Goal: Information Seeking & Learning: Learn about a topic

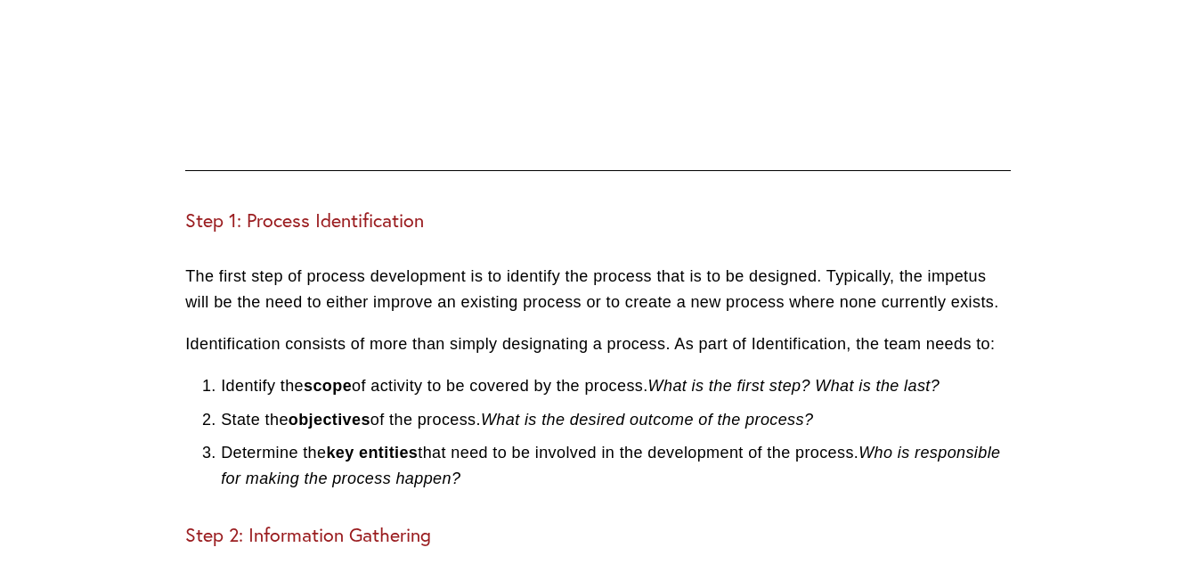
scroll to position [1459, 0]
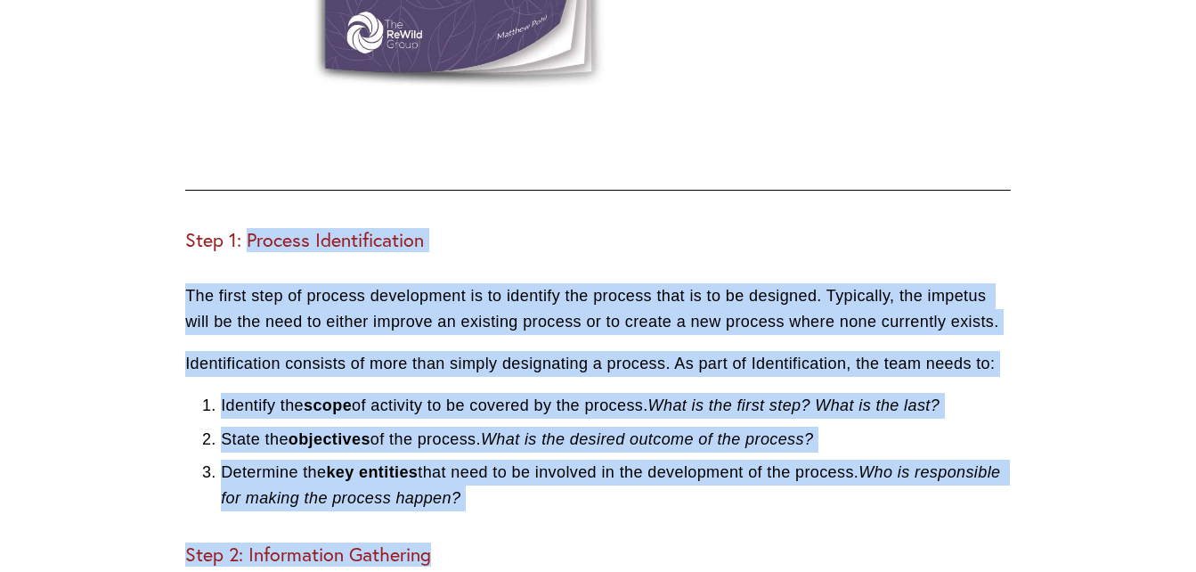
drag, startPoint x: 248, startPoint y: 265, endPoint x: 565, endPoint y: 538, distance: 418.1
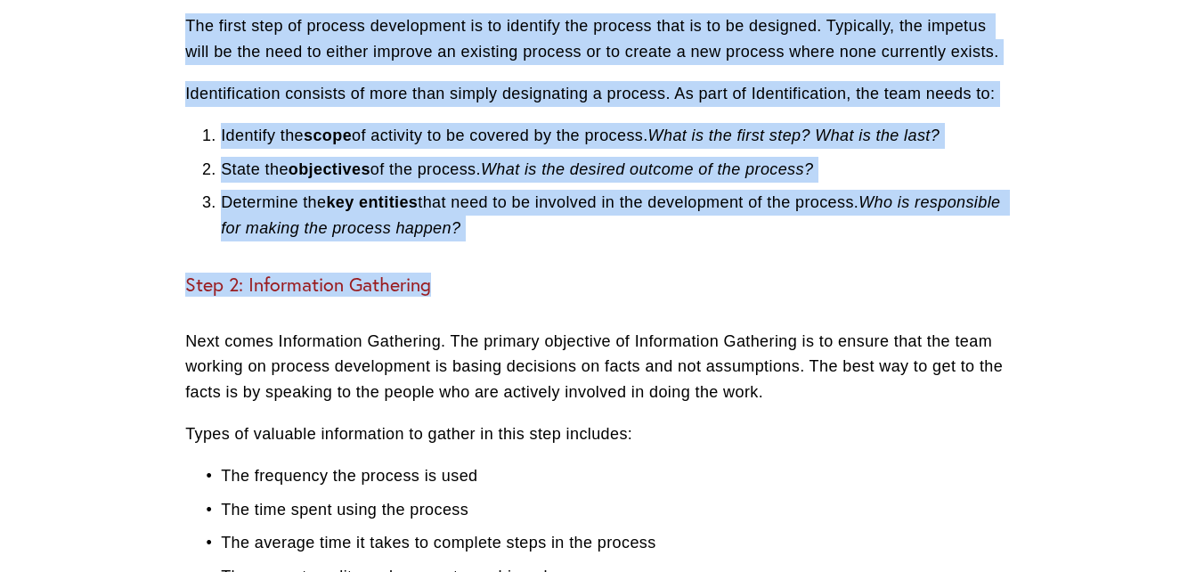
scroll to position [1506, 0]
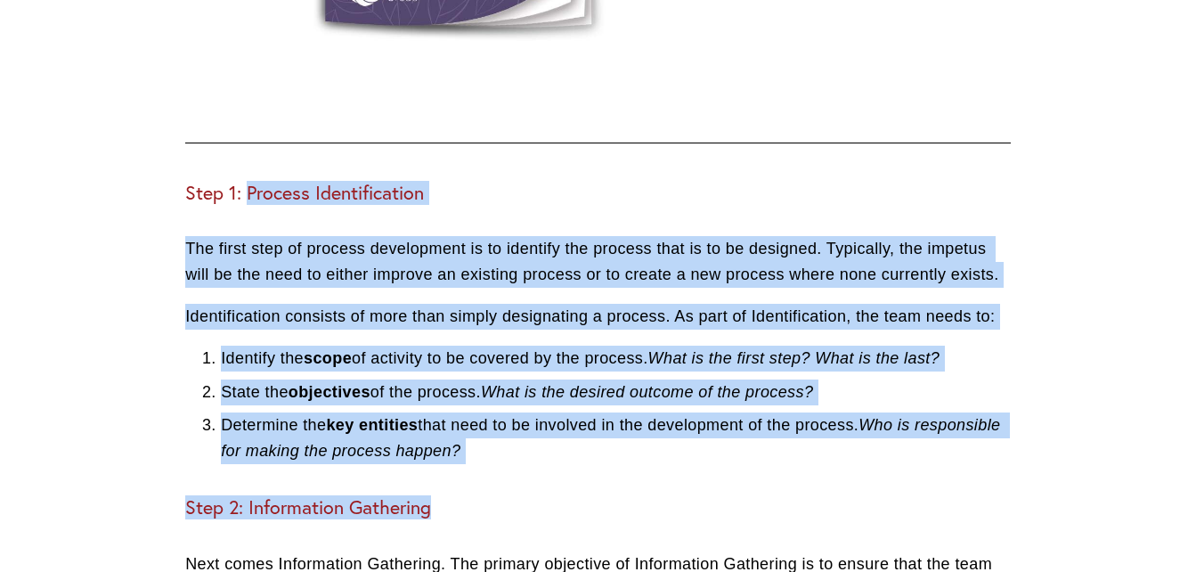
copy div "Process Identification The first step of process development is to identify the…"
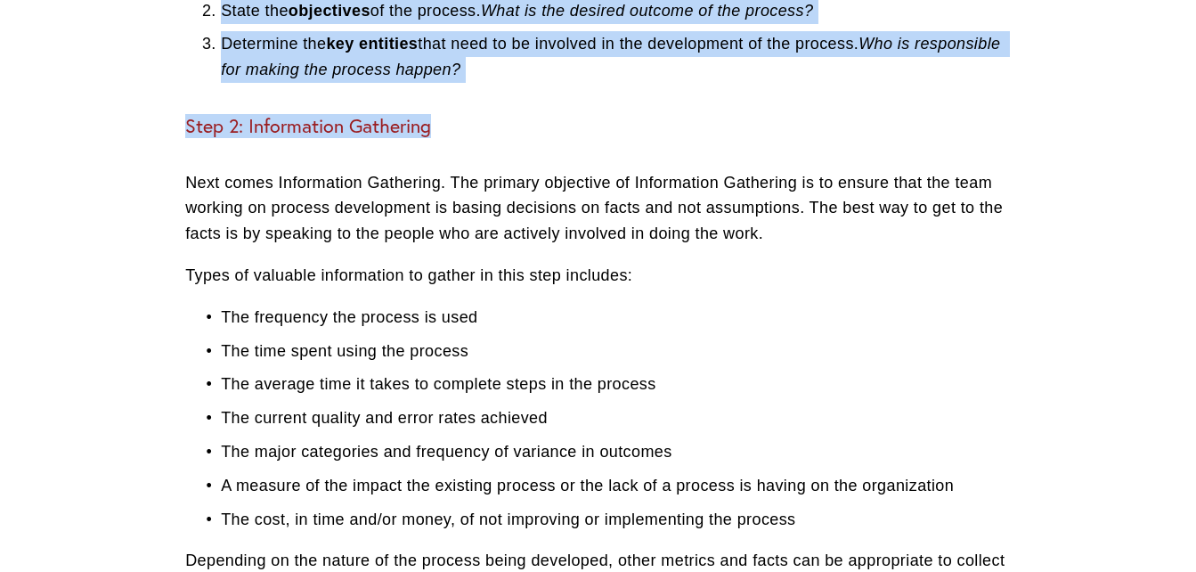
scroll to position [1949, 0]
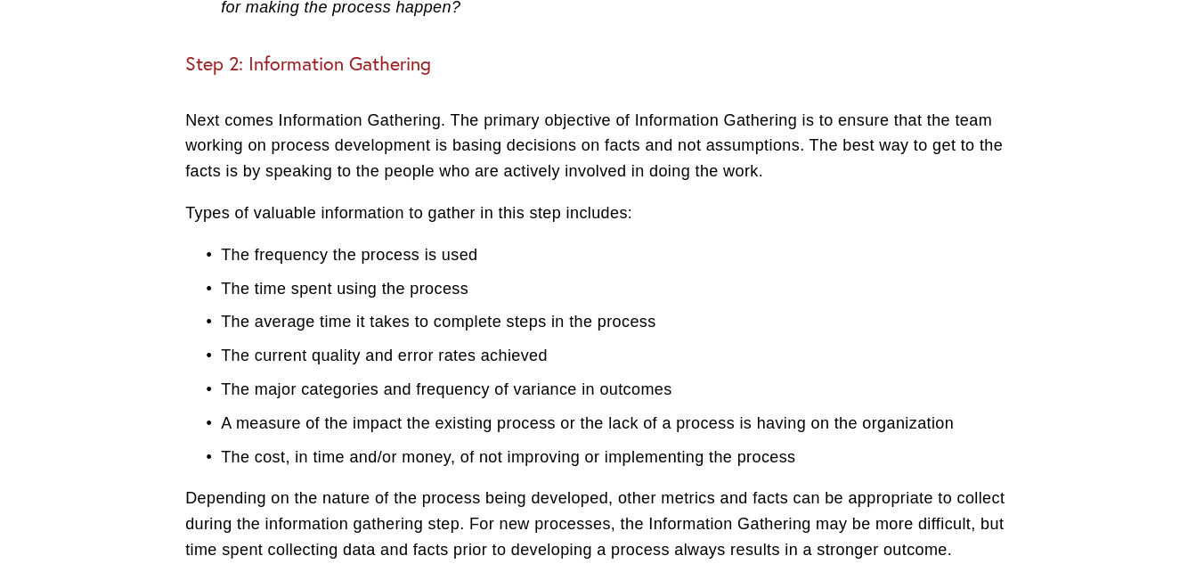
click at [187, 143] on p "Next comes Information Gathering. The primary objective of Information Gatherin…" at bounding box center [598, 146] width 826 height 77
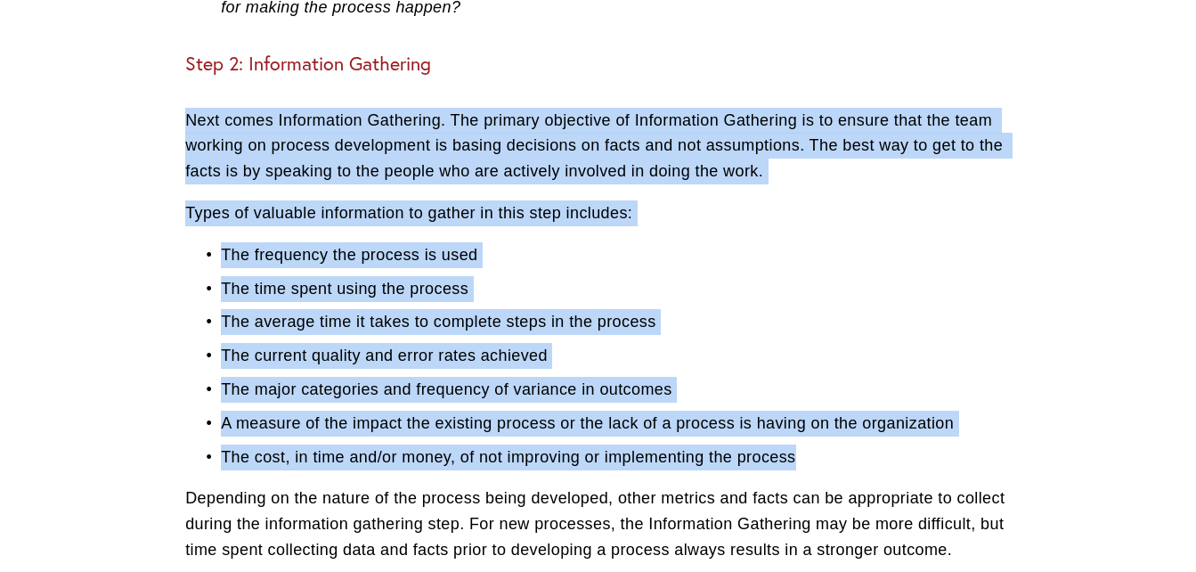
drag, startPoint x: 187, startPoint y: 143, endPoint x: 797, endPoint y: 488, distance: 700.7
copy div "Next comes Information Gathering. The primary objective of Information Gatherin…"
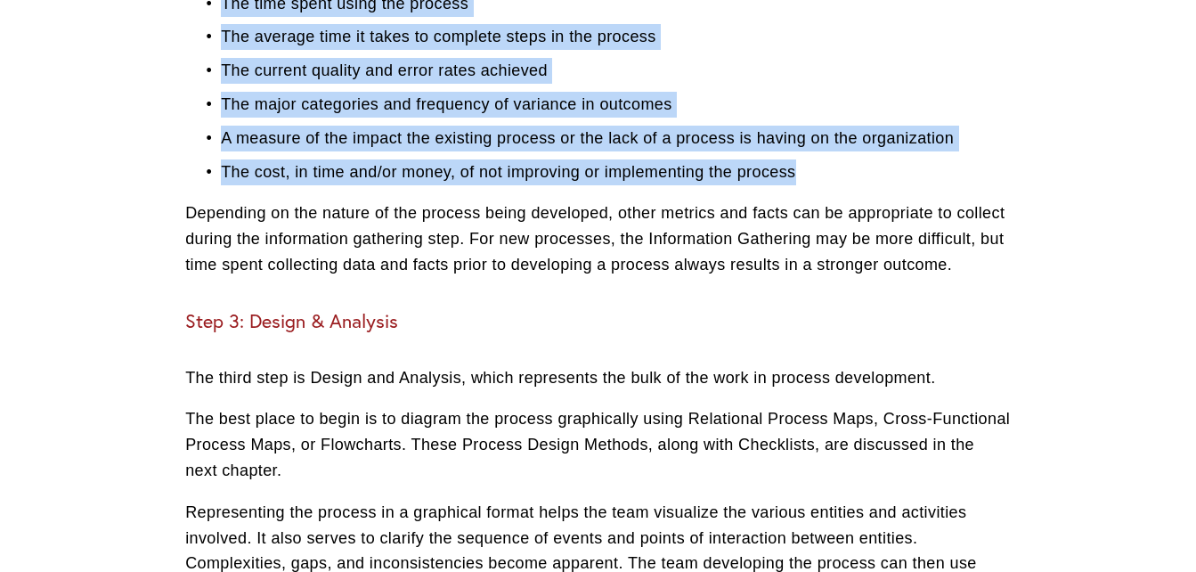
scroll to position [2242, 0]
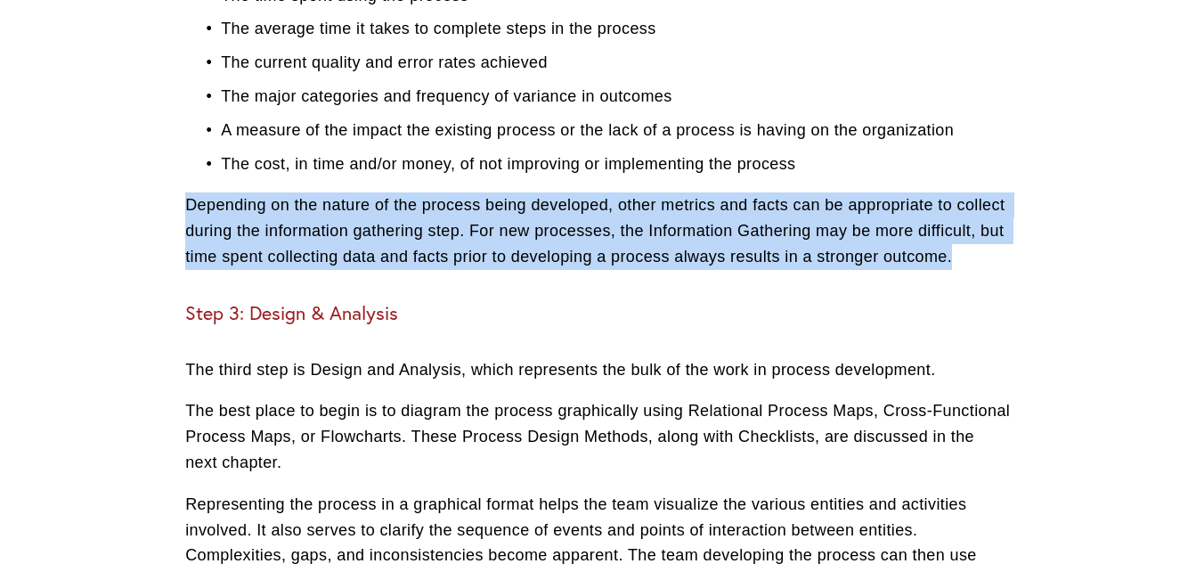
drag, startPoint x: 185, startPoint y: 227, endPoint x: 956, endPoint y: 294, distance: 774.1
click at [956, 269] on p "Depending on the nature of the process being developed, other metrics and facts…" at bounding box center [598, 230] width 826 height 77
drag, startPoint x: 956, startPoint y: 294, endPoint x: 842, endPoint y: 273, distance: 116.0
copy p "Depending on the nature of the process being developed, other metrics and facts…"
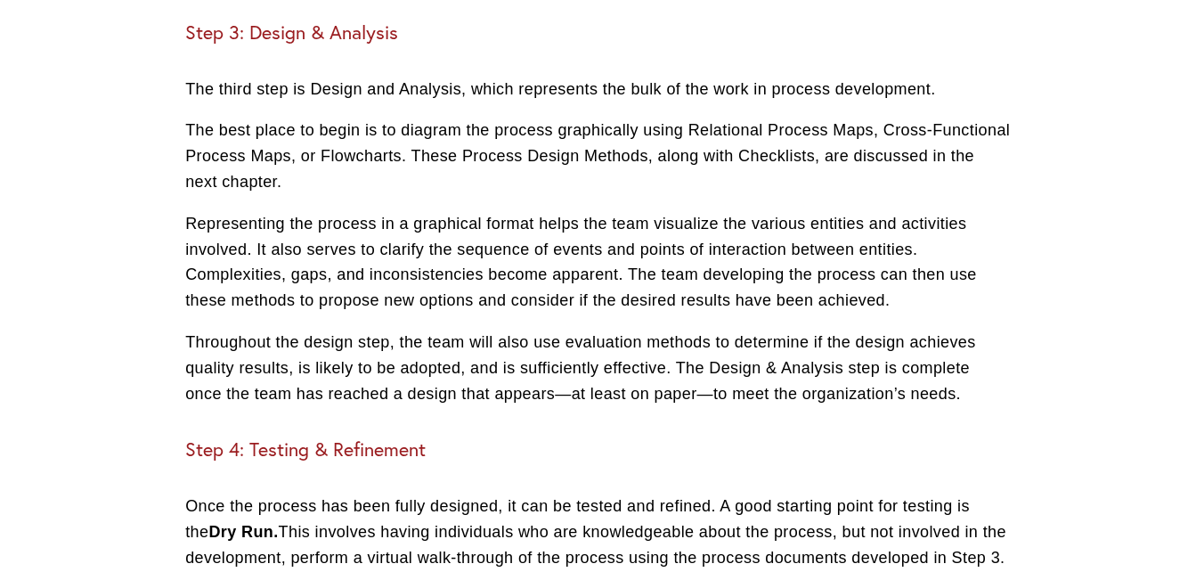
scroll to position [2527, 0]
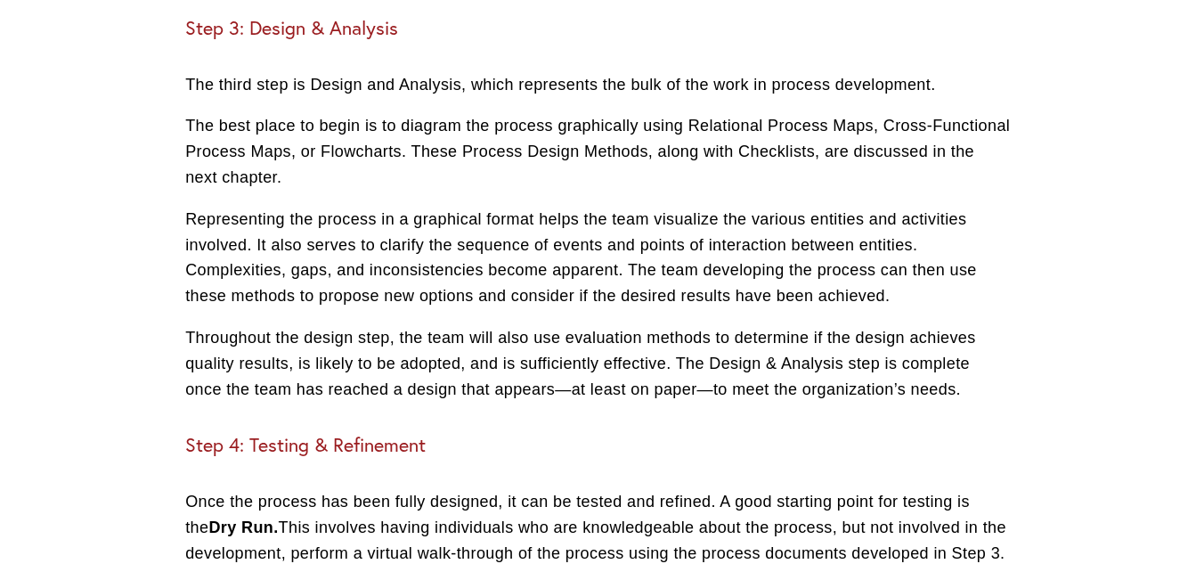
click at [252, 40] on h3 "Step 3: Design & Analysis" at bounding box center [598, 28] width 826 height 23
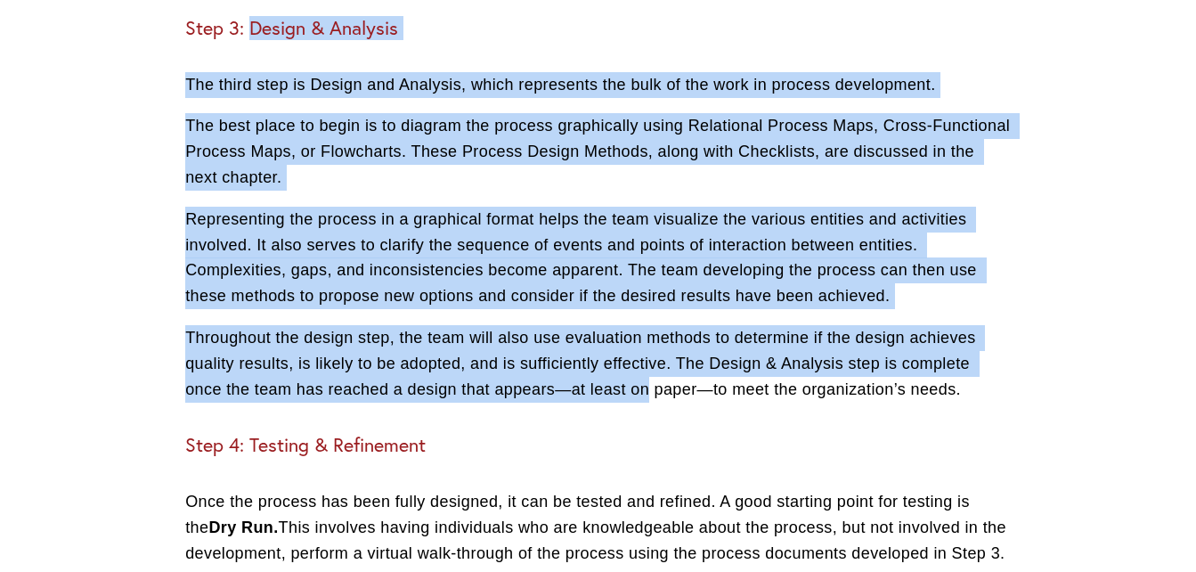
drag, startPoint x: 253, startPoint y: 55, endPoint x: 638, endPoint y: 424, distance: 532.9
click at [638, 424] on div "Step 1: Process Identification The first step of process development is to iden…" at bounding box center [598, 169] width 826 height 2019
click at [324, 72] on div "Step 1: Process Identification The first step of process development is to iden…" at bounding box center [598, 169] width 826 height 2019
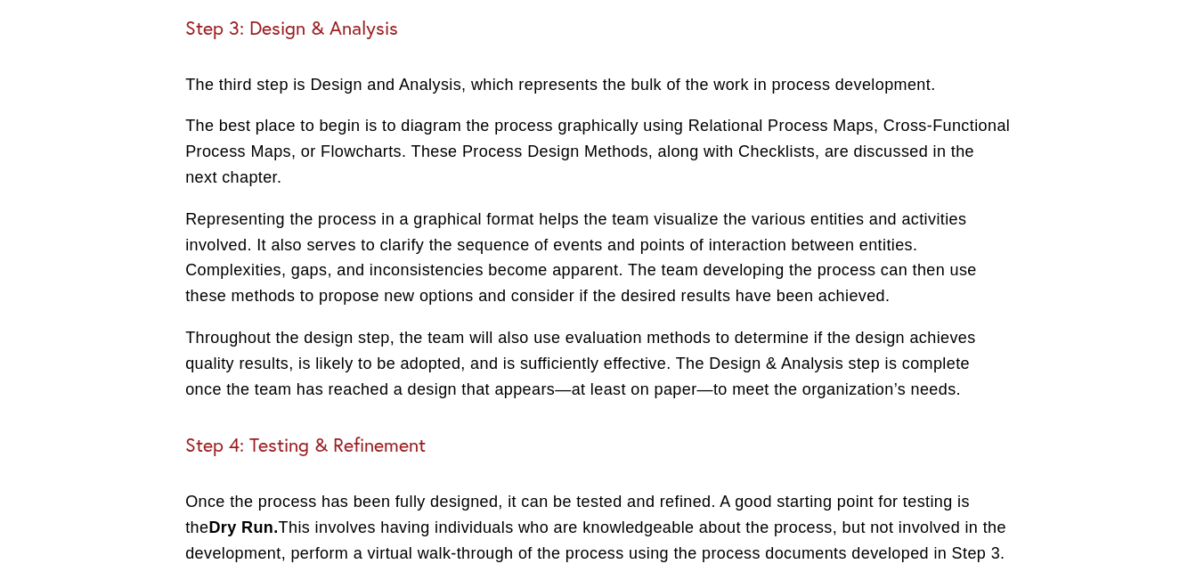
click at [250, 40] on h3 "Step 3: Design & Analysis" at bounding box center [598, 28] width 826 height 23
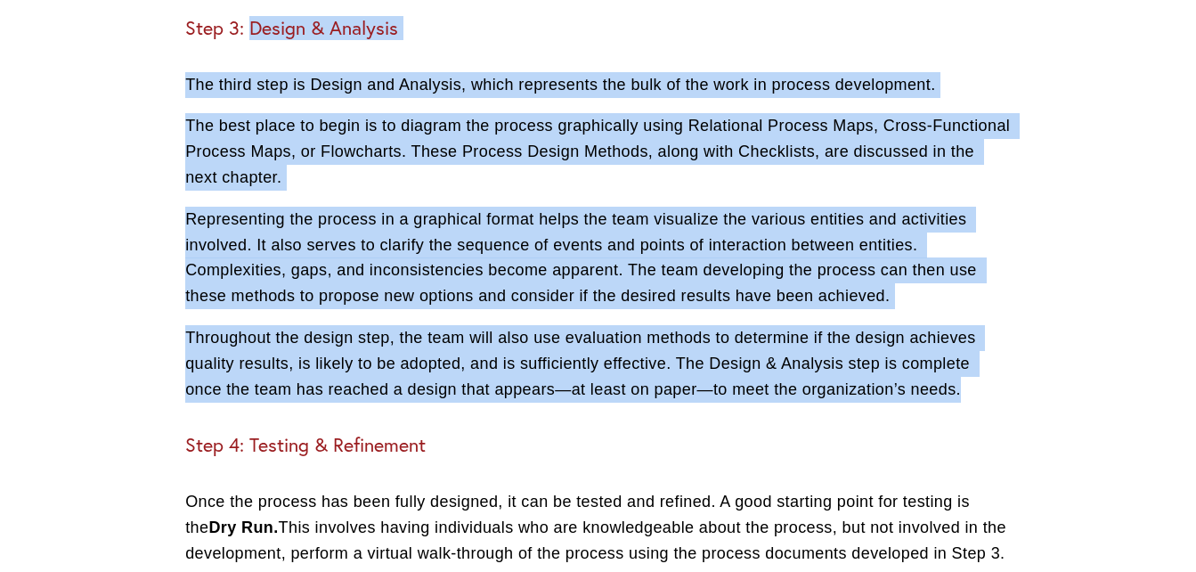
drag, startPoint x: 250, startPoint y: 51, endPoint x: 1152, endPoint y: 407, distance: 970.0
copy div "Loremi & Dolorsit Ame conse adip el Seddoe tem Incididu, utlab etdolorema ali e…"
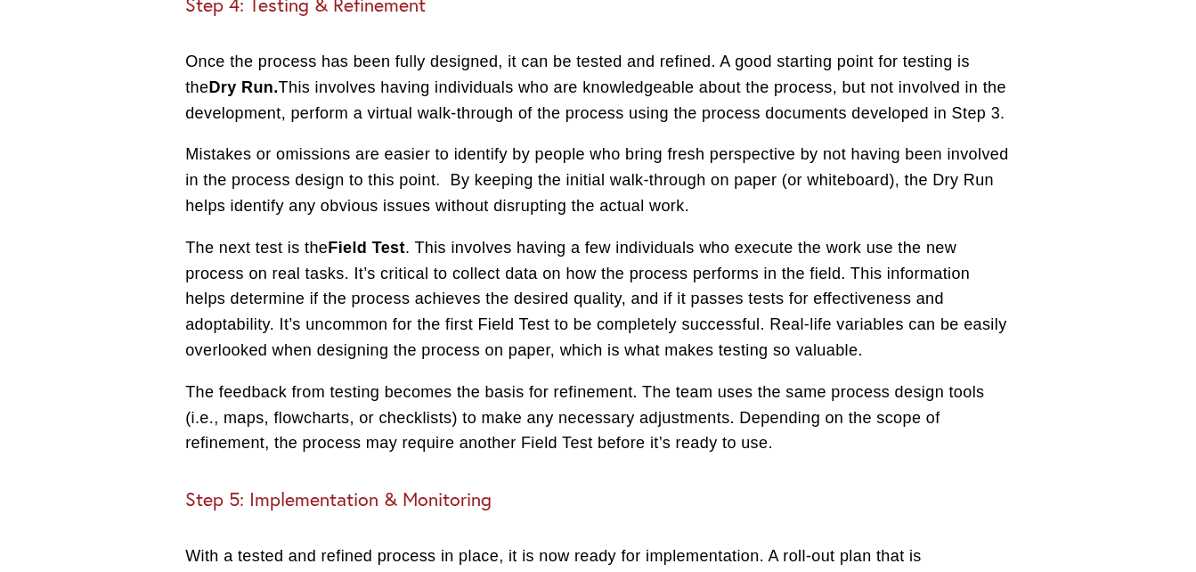
scroll to position [2970, 0]
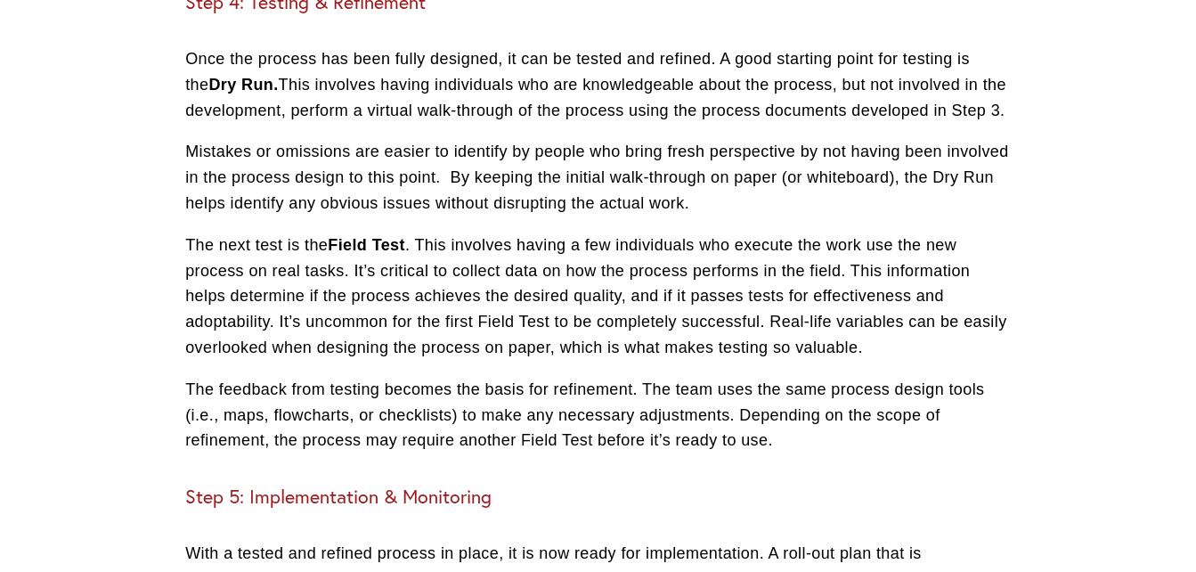
click at [254, 14] on h3 "Step 4: Testing & Refinement" at bounding box center [598, 2] width 826 height 23
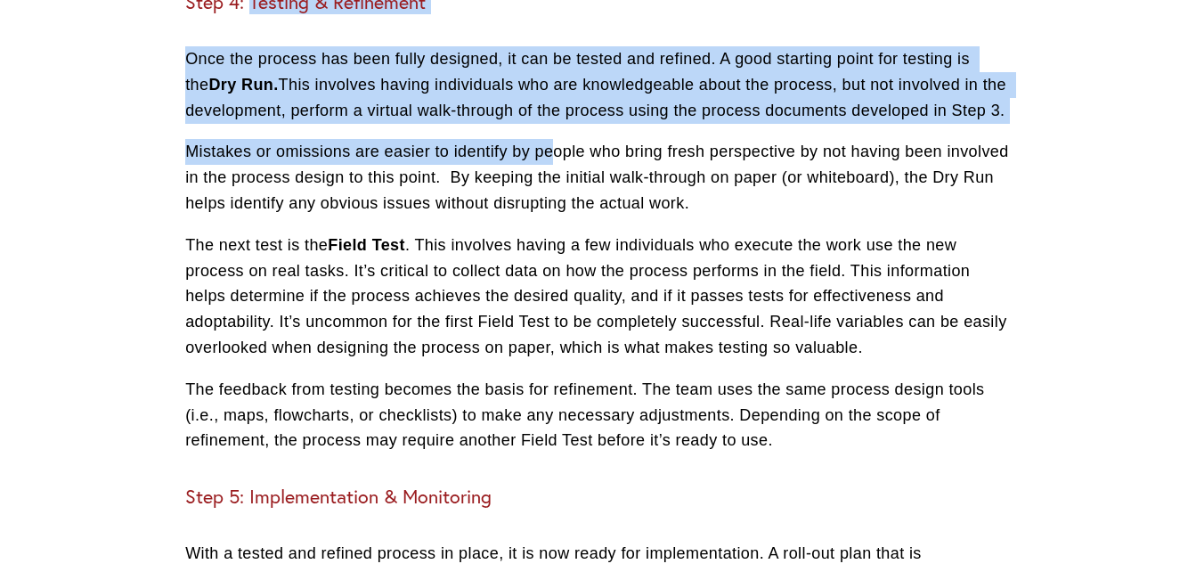
drag, startPoint x: 253, startPoint y: 24, endPoint x: 574, endPoint y: 230, distance: 381.7
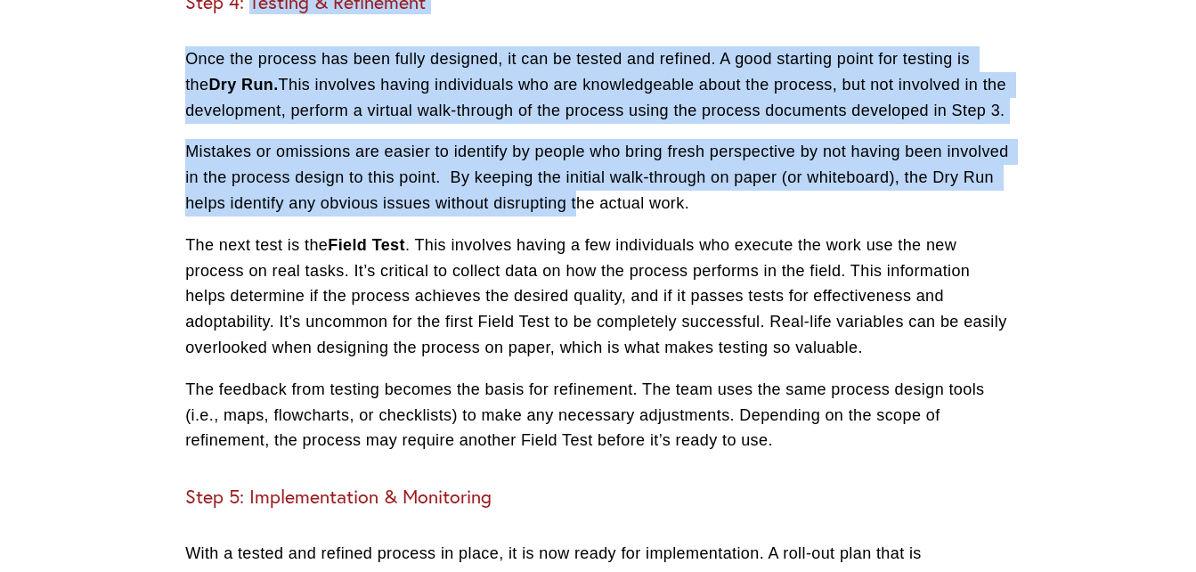
drag, startPoint x: 574, startPoint y: 230, endPoint x: 643, endPoint y: 466, distance: 245.8
drag, startPoint x: 643, startPoint y: 466, endPoint x: 129, endPoint y: 197, distance: 580.0
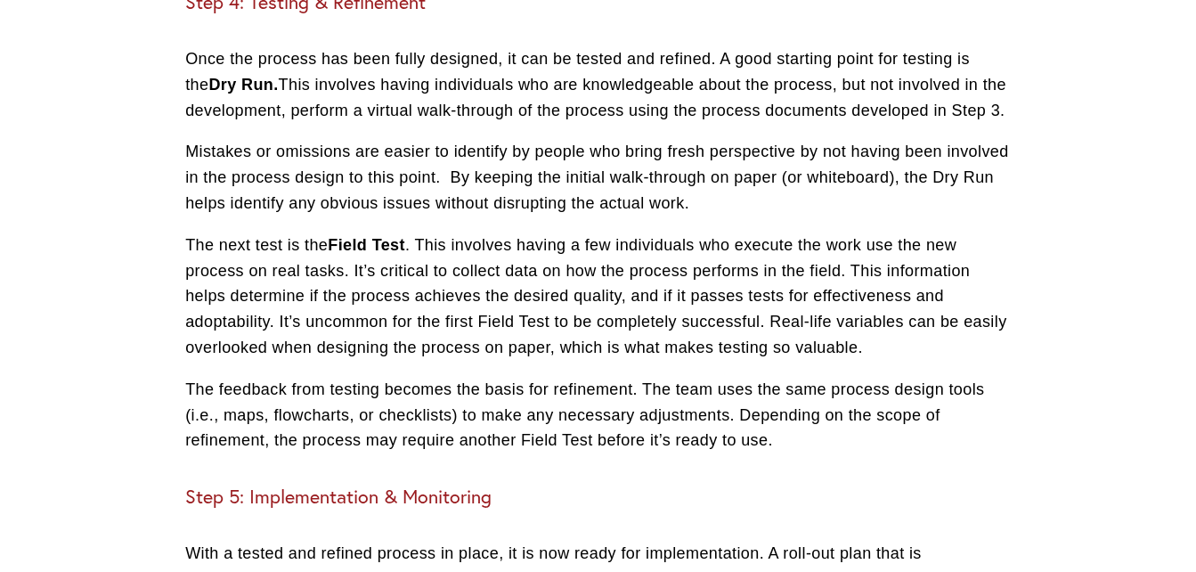
click at [247, 14] on h3 "Step 4: Testing & Refinement" at bounding box center [598, 2] width 826 height 23
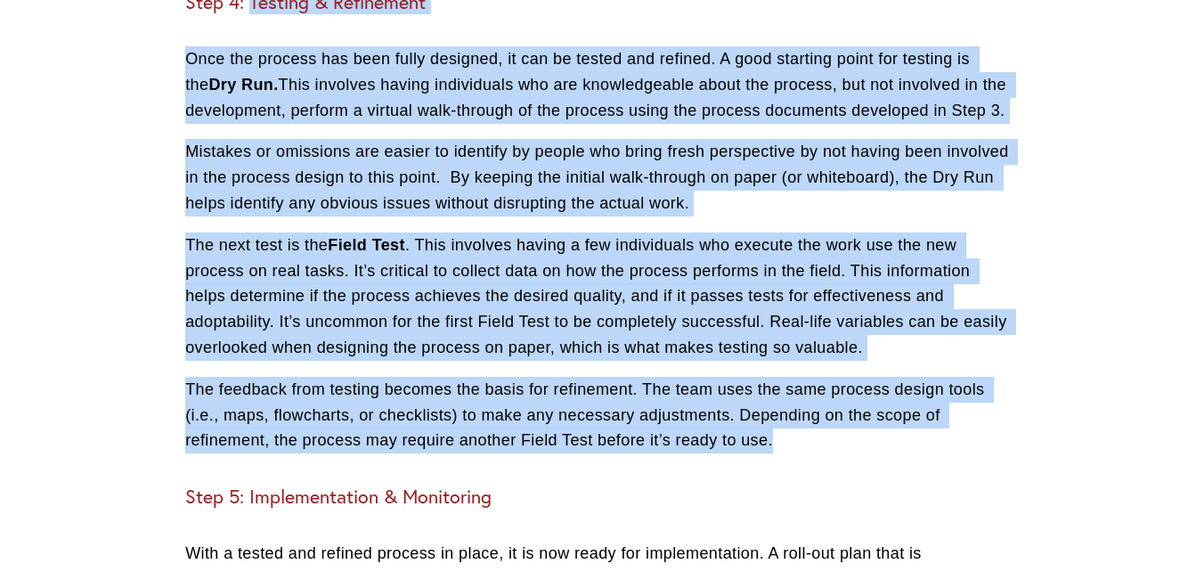
drag, startPoint x: 251, startPoint y: 29, endPoint x: 781, endPoint y: 474, distance: 691.6
drag, startPoint x: 781, startPoint y: 474, endPoint x: 703, endPoint y: 473, distance: 78.4
copy div "Loremip & Dolorsitam Cons adi elitsed doe temp incid utlabore, et dol ma aliqua…"
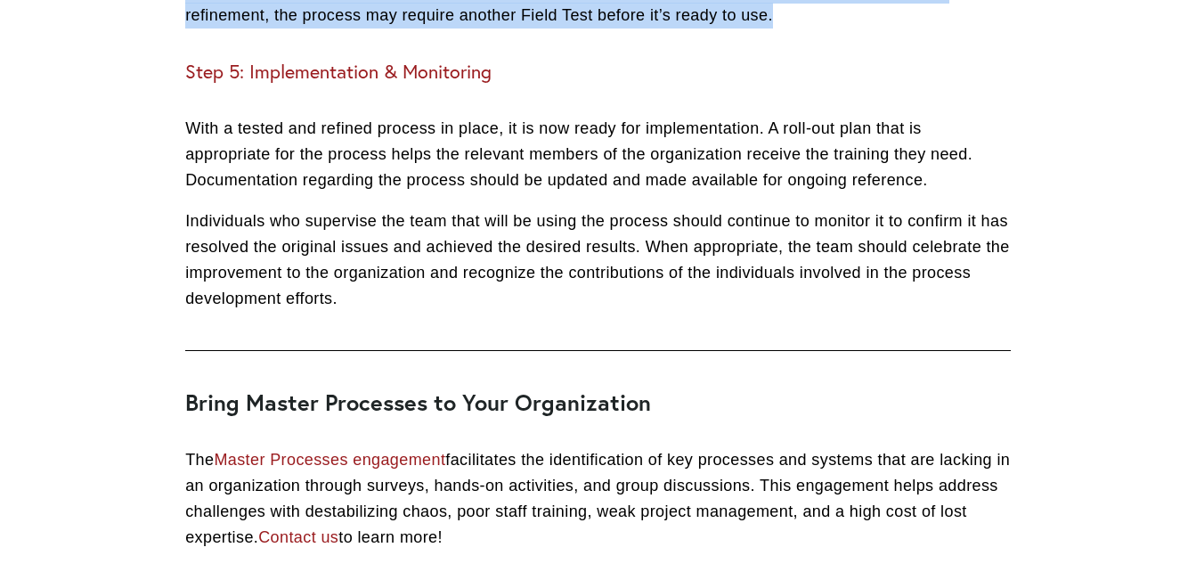
scroll to position [3390, 0]
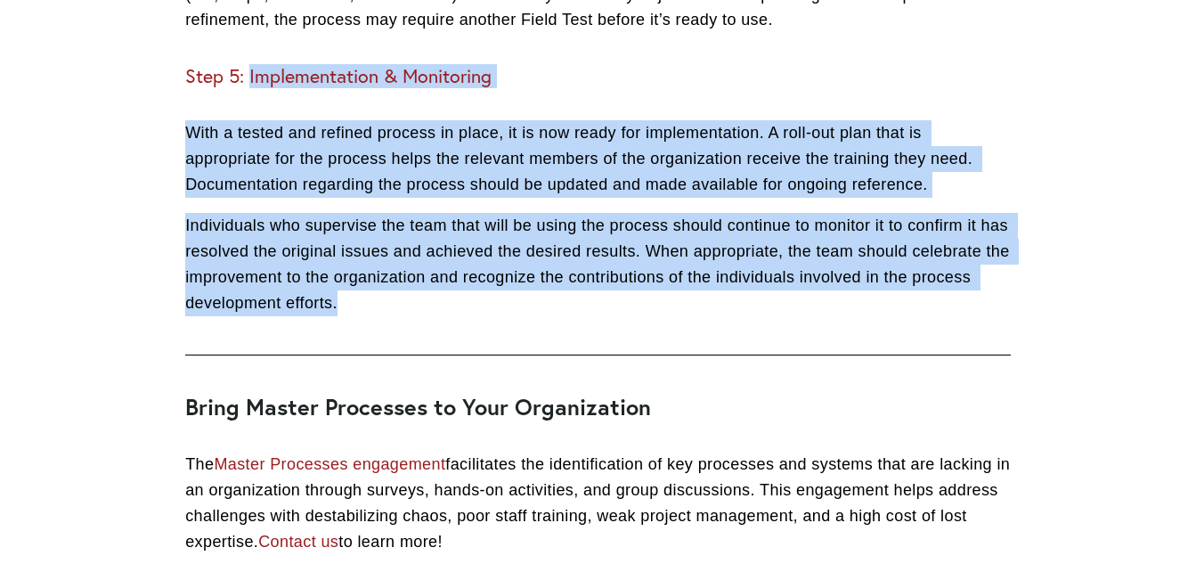
drag, startPoint x: 250, startPoint y: 99, endPoint x: 784, endPoint y: 316, distance: 576.0
drag, startPoint x: 784, startPoint y: 316, endPoint x: 749, endPoint y: 292, distance: 42.2
copy div "Implementation & Monitoring With a tested and refined process in place, it is n…"
